Goal: Information Seeking & Learning: Learn about a topic

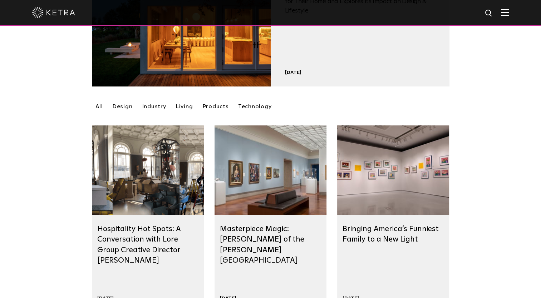
scroll to position [134, 0]
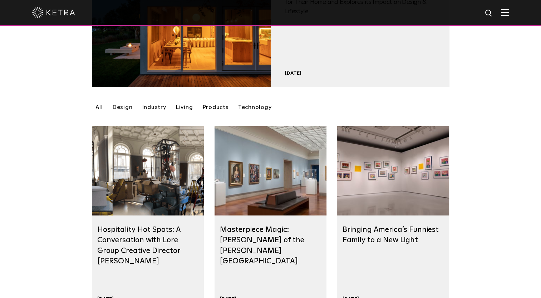
click at [127, 105] on link "Design" at bounding box center [123, 107] width 28 height 13
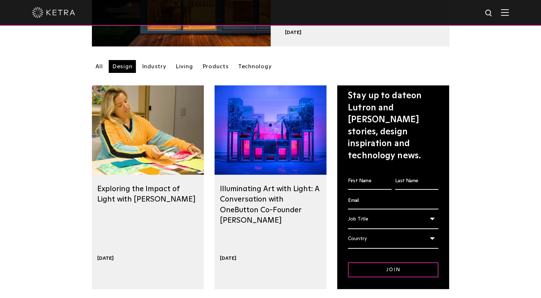
scroll to position [175, 0]
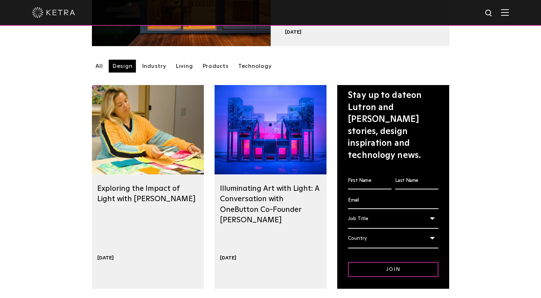
drag, startPoint x: 247, startPoint y: 193, endPoint x: 75, endPoint y: 193, distance: 172.2
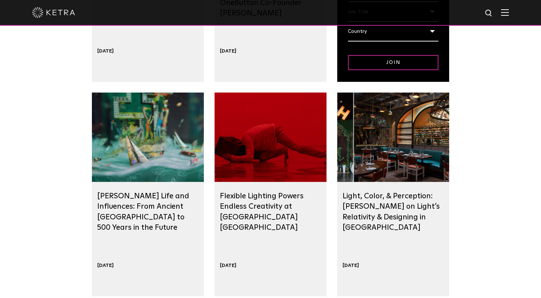
scroll to position [382, 0]
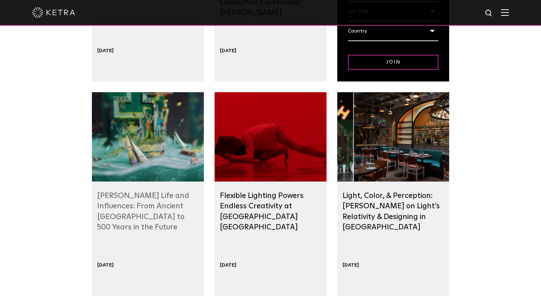
click at [119, 219] on link "Dustin Yellin’s Life and Influences: From Ancient China to 500 Years in the Fut…" at bounding box center [143, 211] width 92 height 39
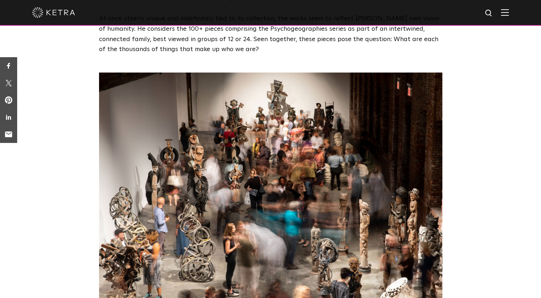
scroll to position [1387, 0]
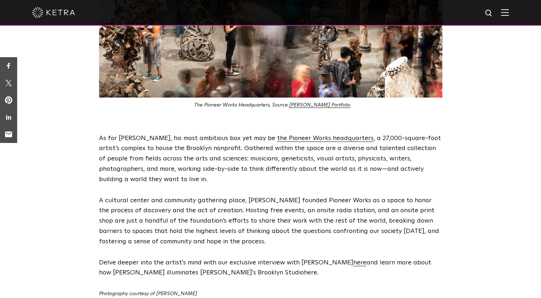
click at [304, 269] on link "here" at bounding box center [310, 272] width 13 height 6
